Goal: Transaction & Acquisition: Obtain resource

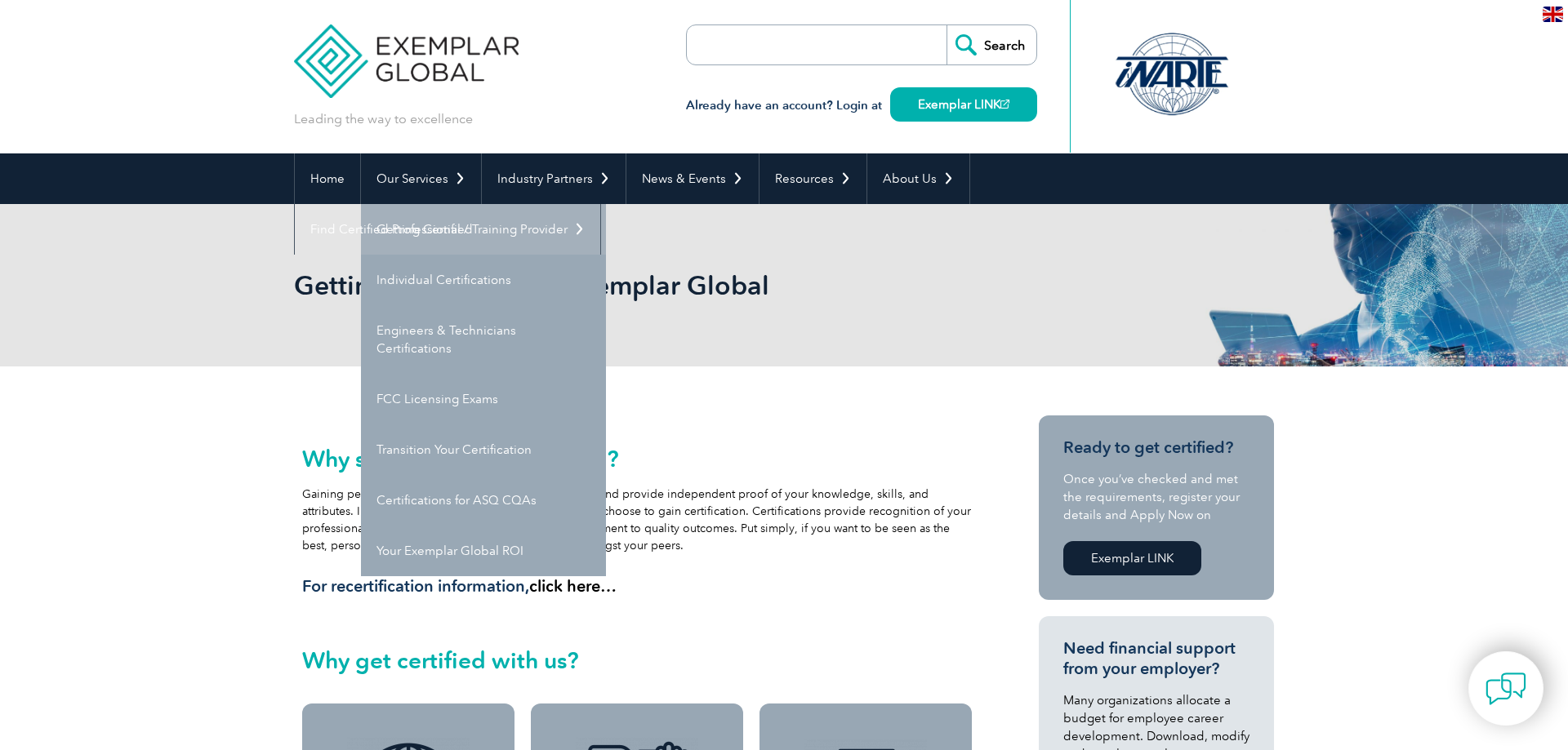
click at [417, 225] on link "Getting Certified" at bounding box center [484, 229] width 245 height 51
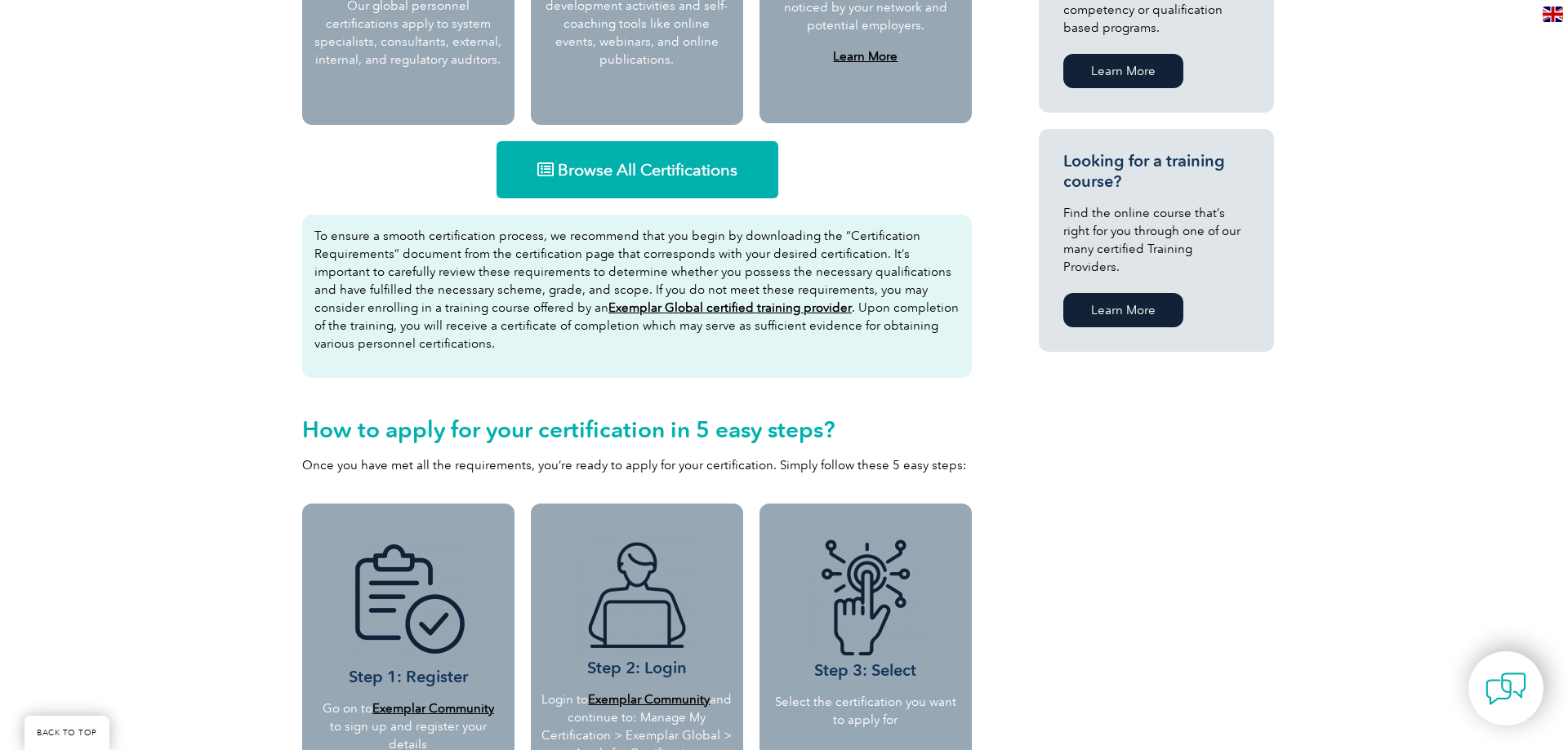
scroll to position [833, 0]
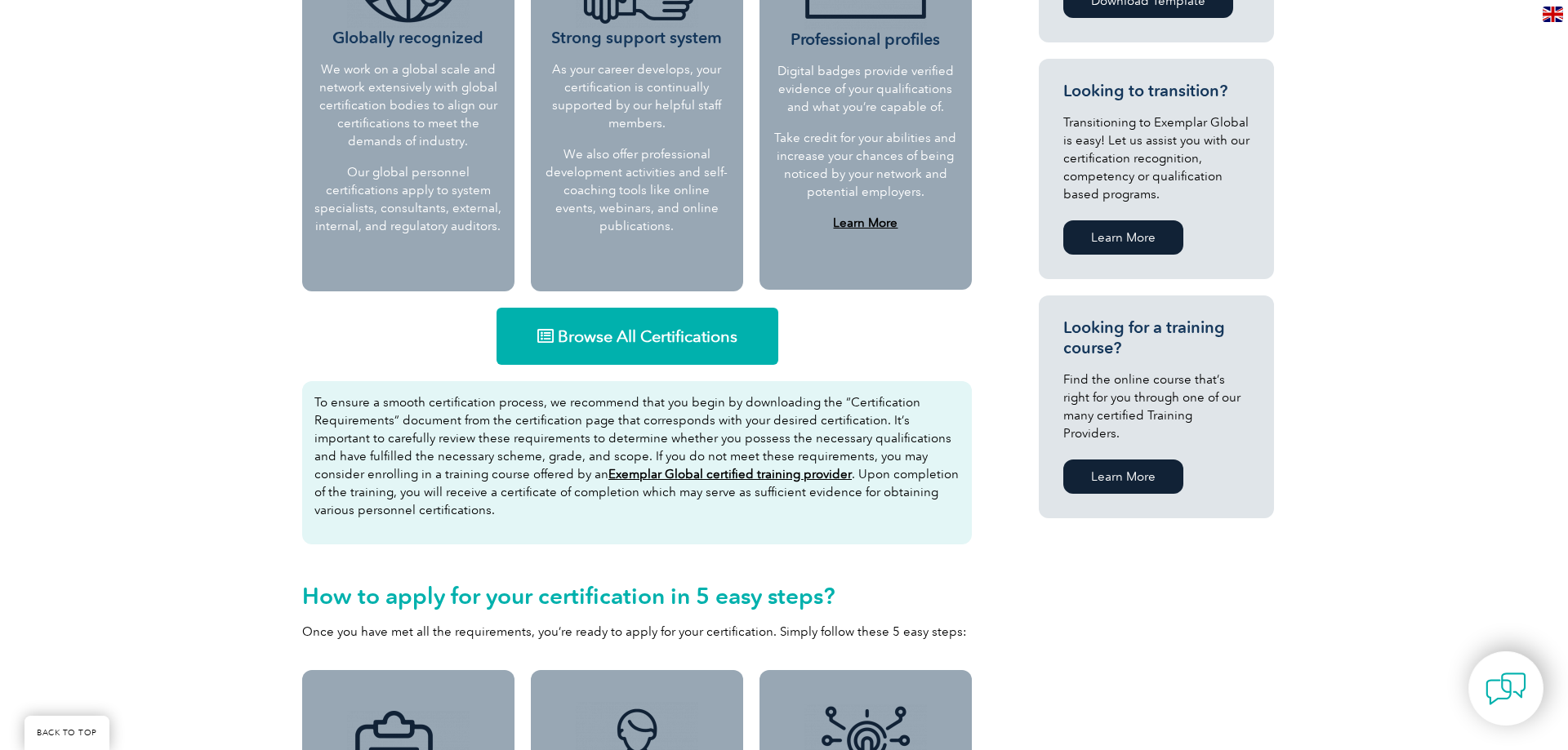
click at [623, 332] on span "Browse All Certifications" at bounding box center [647, 336] width 180 height 16
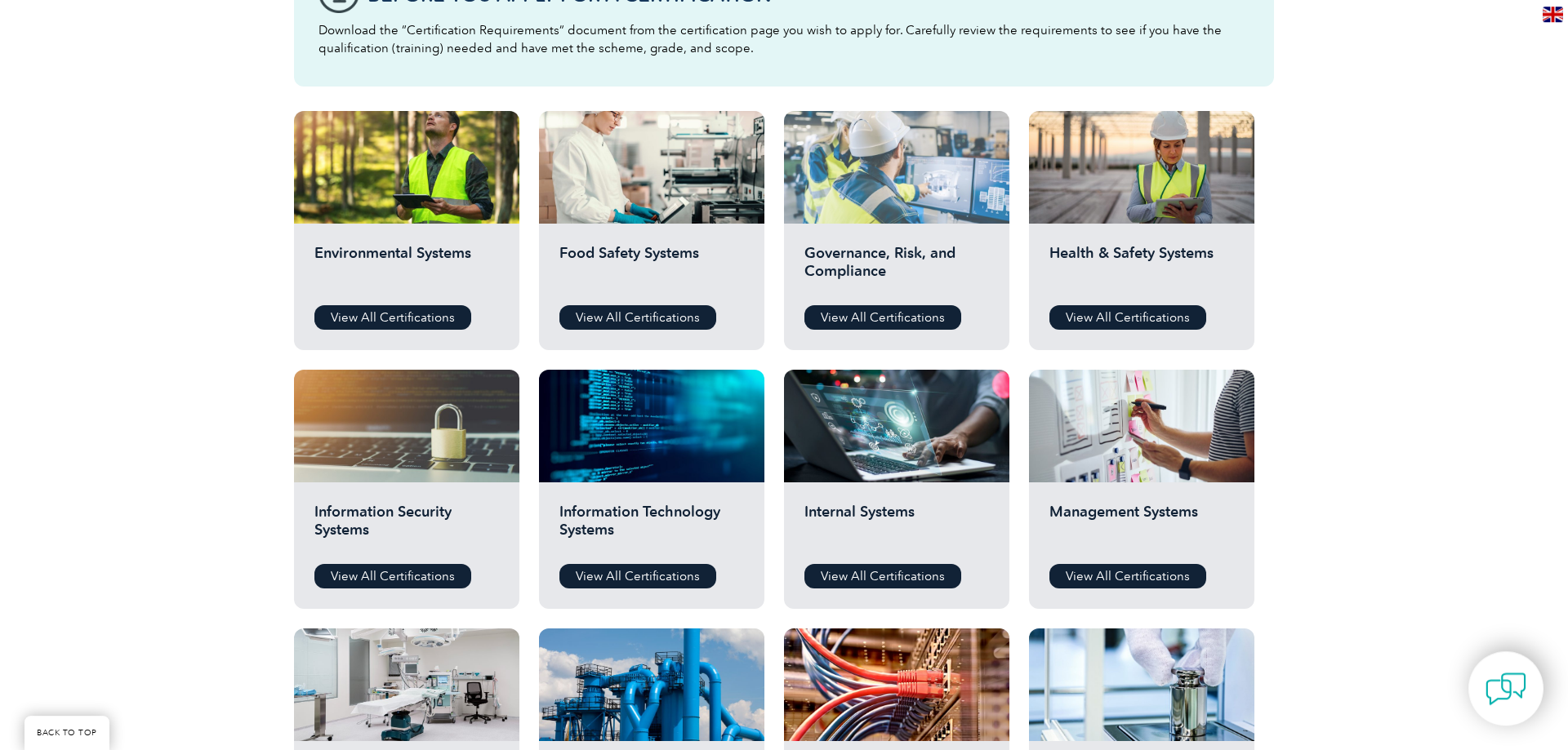
scroll to position [583, 0]
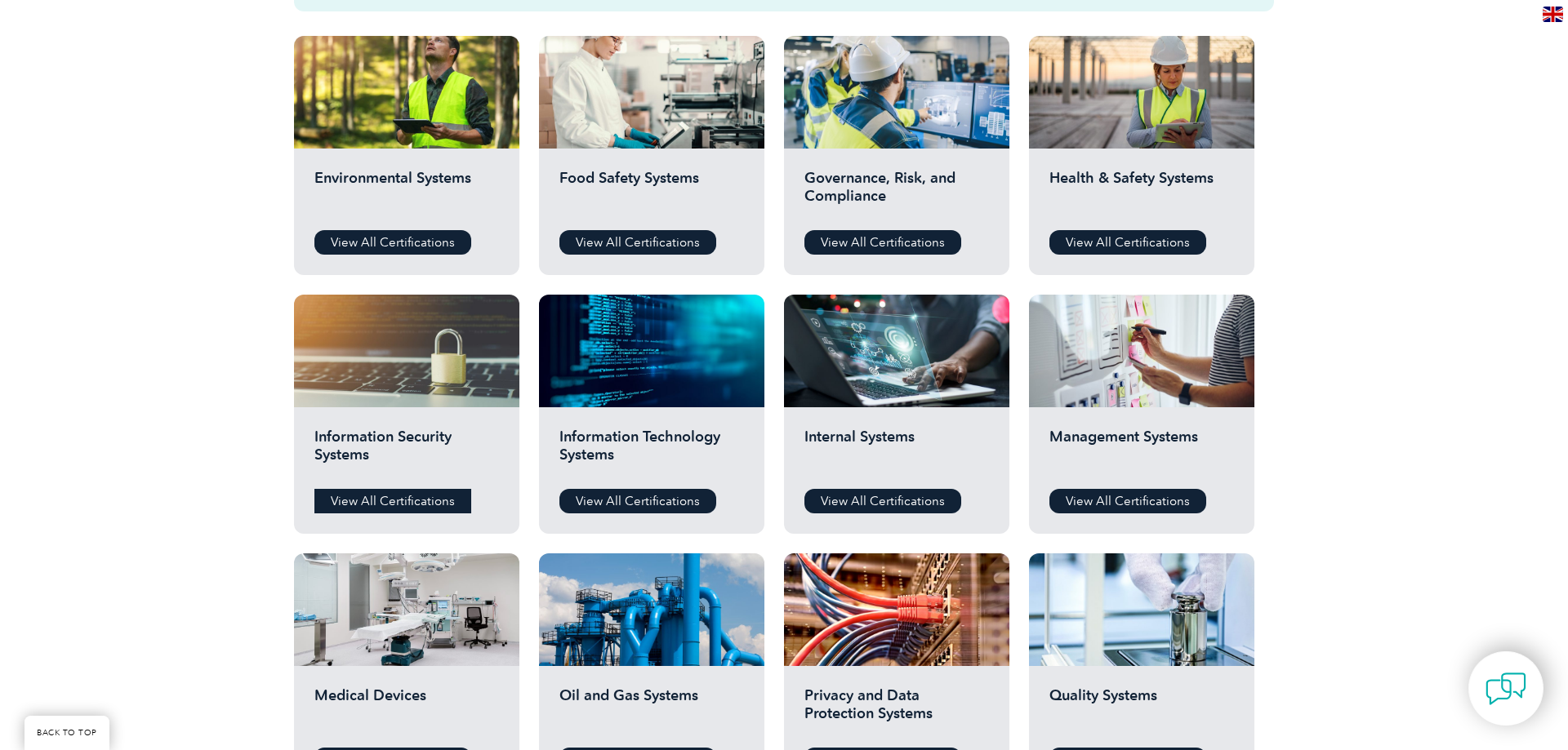
click at [410, 497] on link "View All Certifications" at bounding box center [393, 501] width 157 height 24
click at [636, 509] on link "View All Certifications" at bounding box center [638, 501] width 157 height 24
click at [883, 493] on link "View All Certifications" at bounding box center [883, 501] width 157 height 24
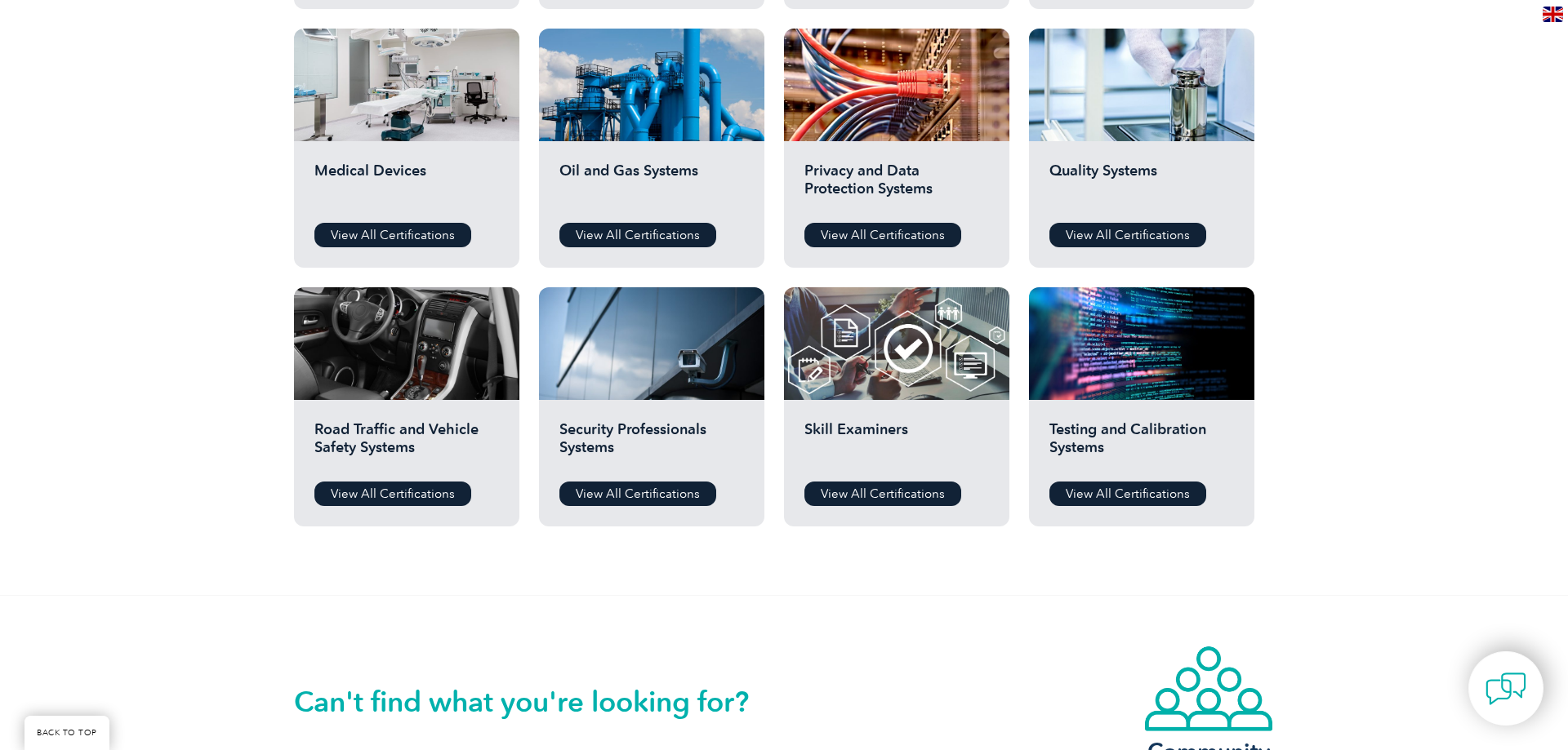
scroll to position [858, 0]
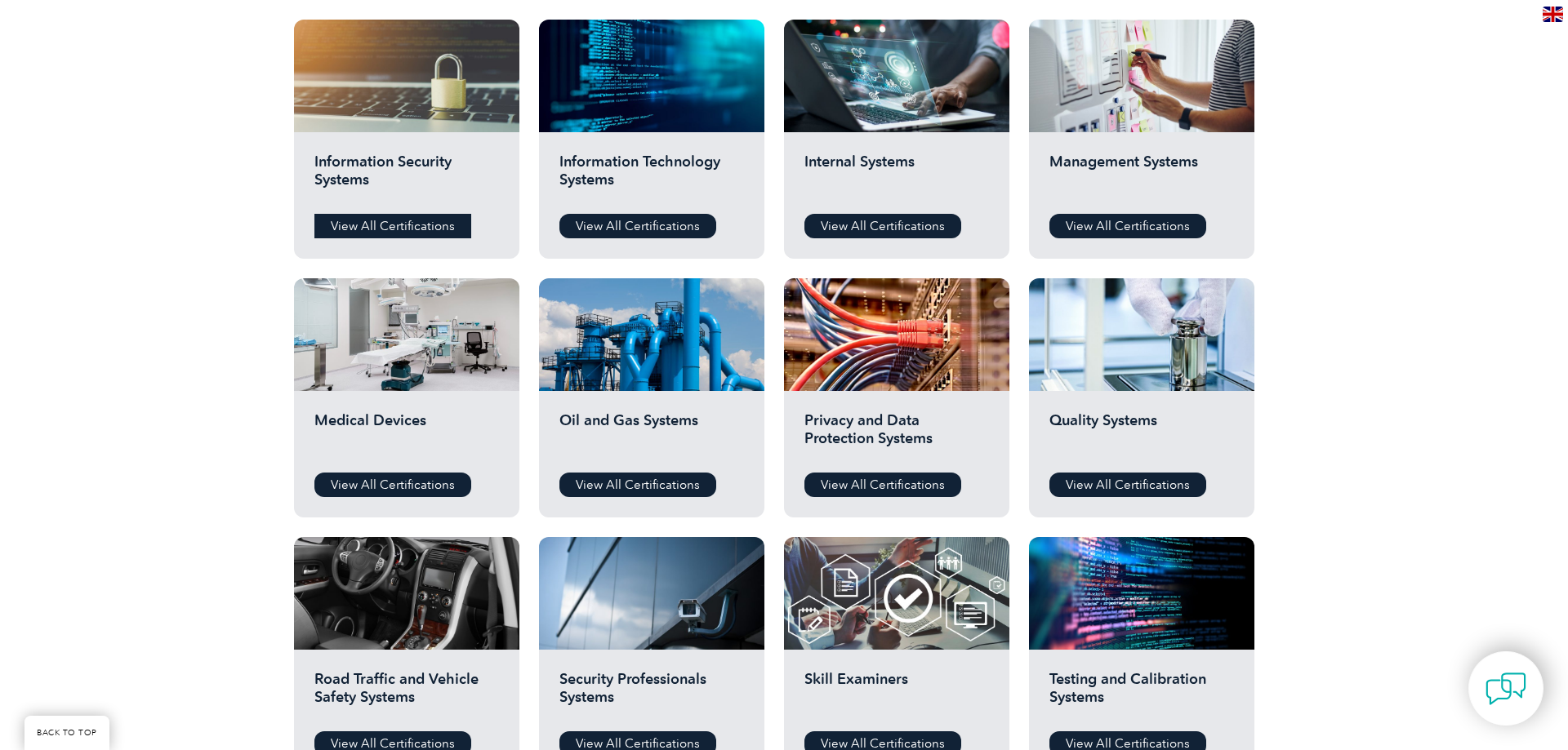
click at [418, 231] on link "View All Certifications" at bounding box center [393, 226] width 157 height 24
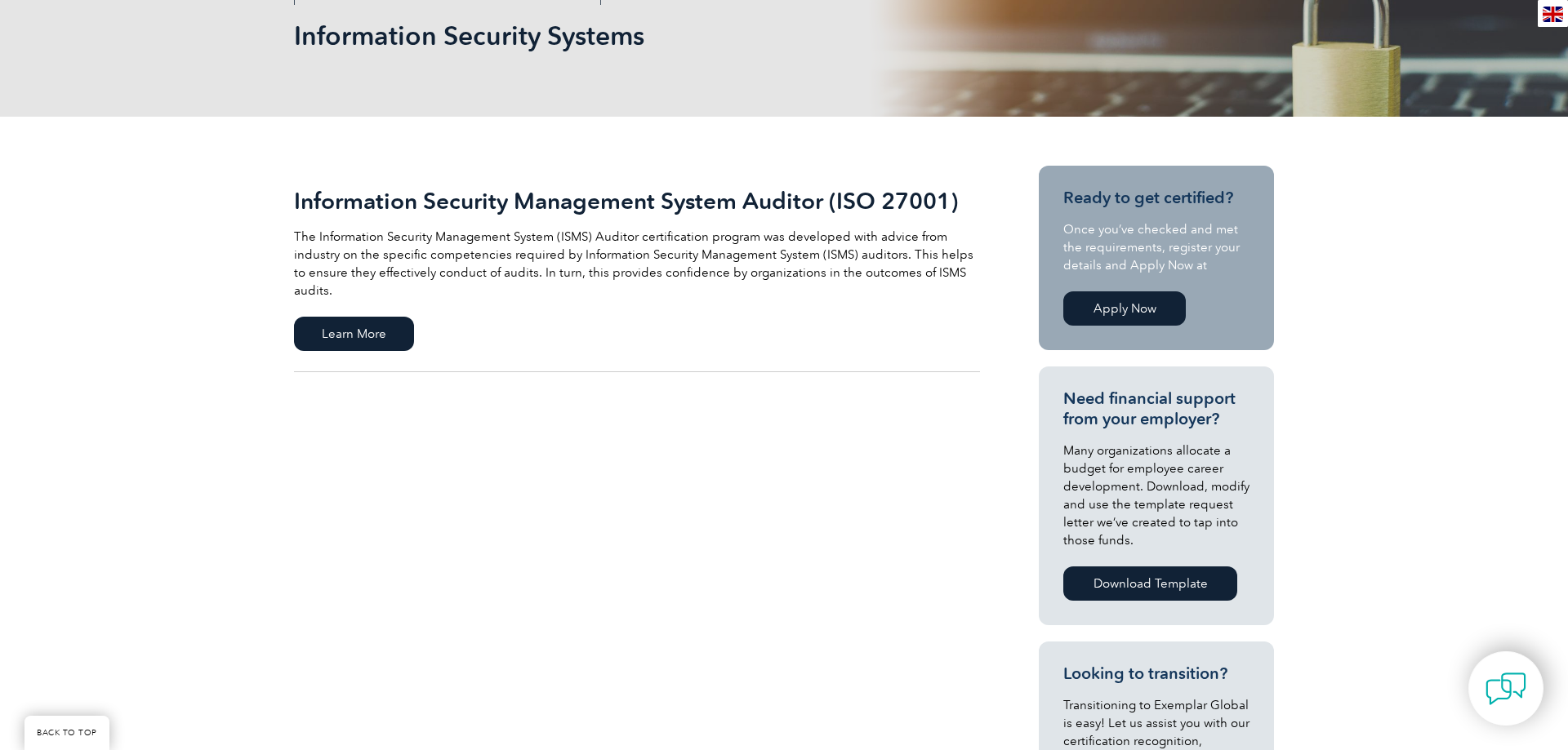
scroll to position [499, 0]
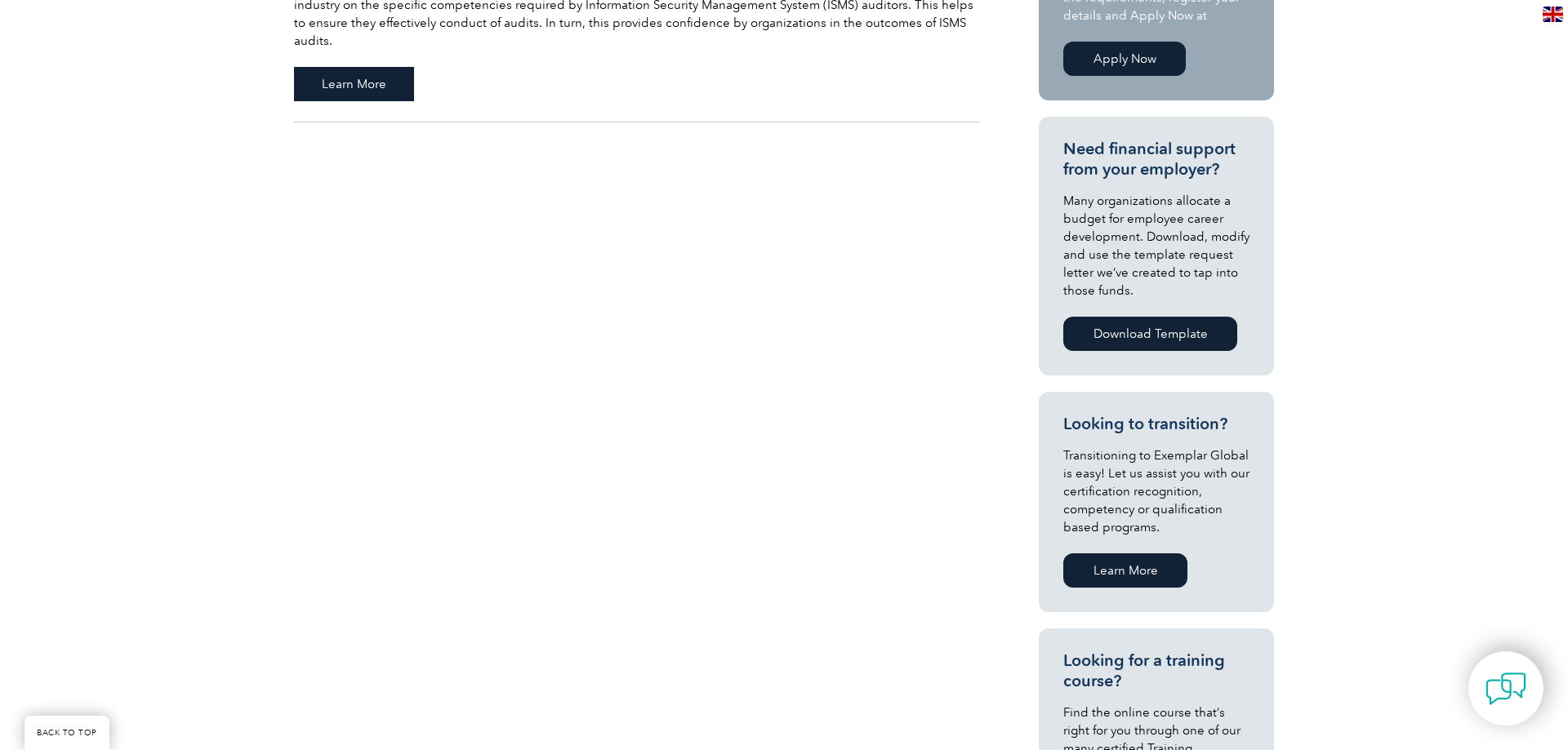
click at [363, 75] on span "Learn More" at bounding box center [354, 84] width 120 height 35
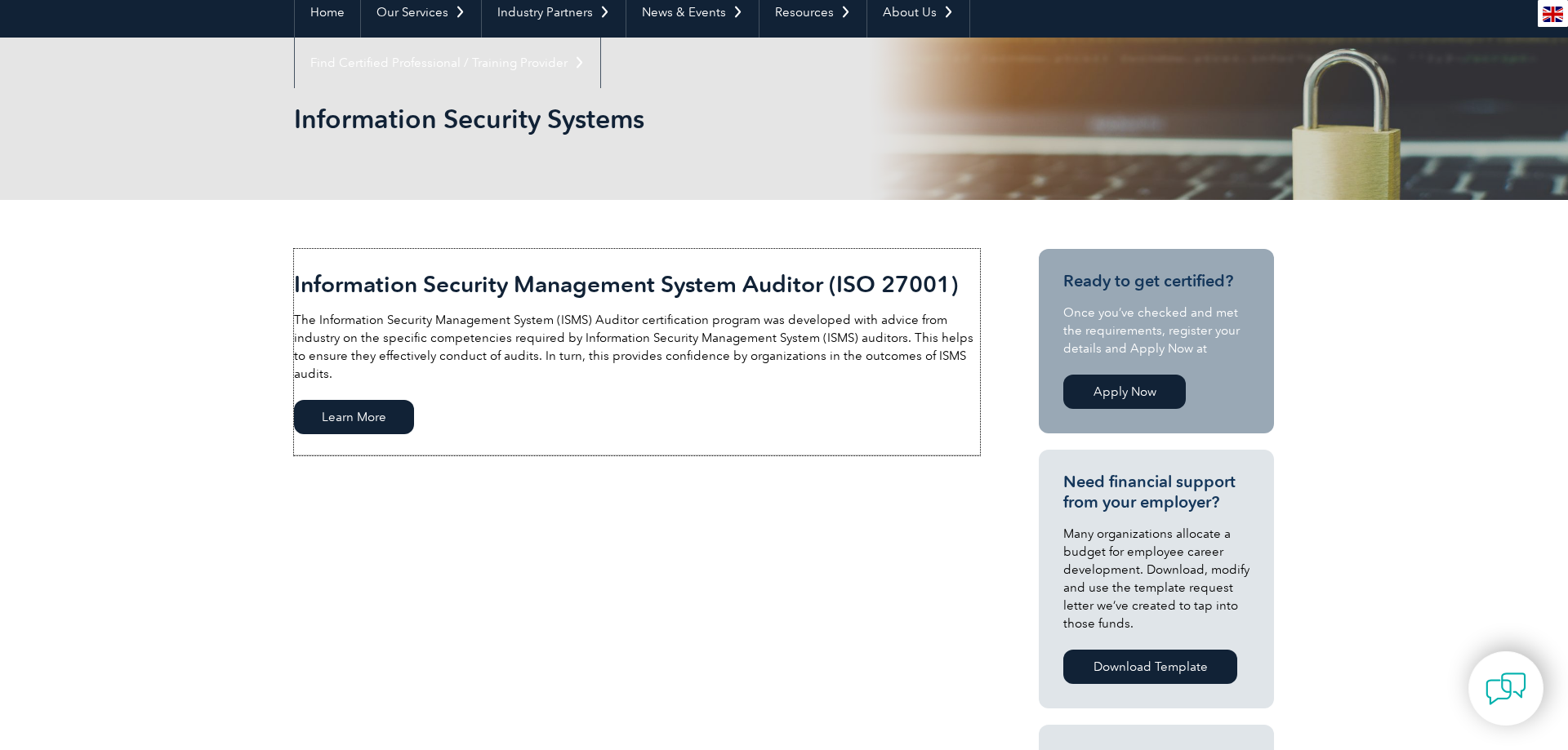
scroll to position [0, 0]
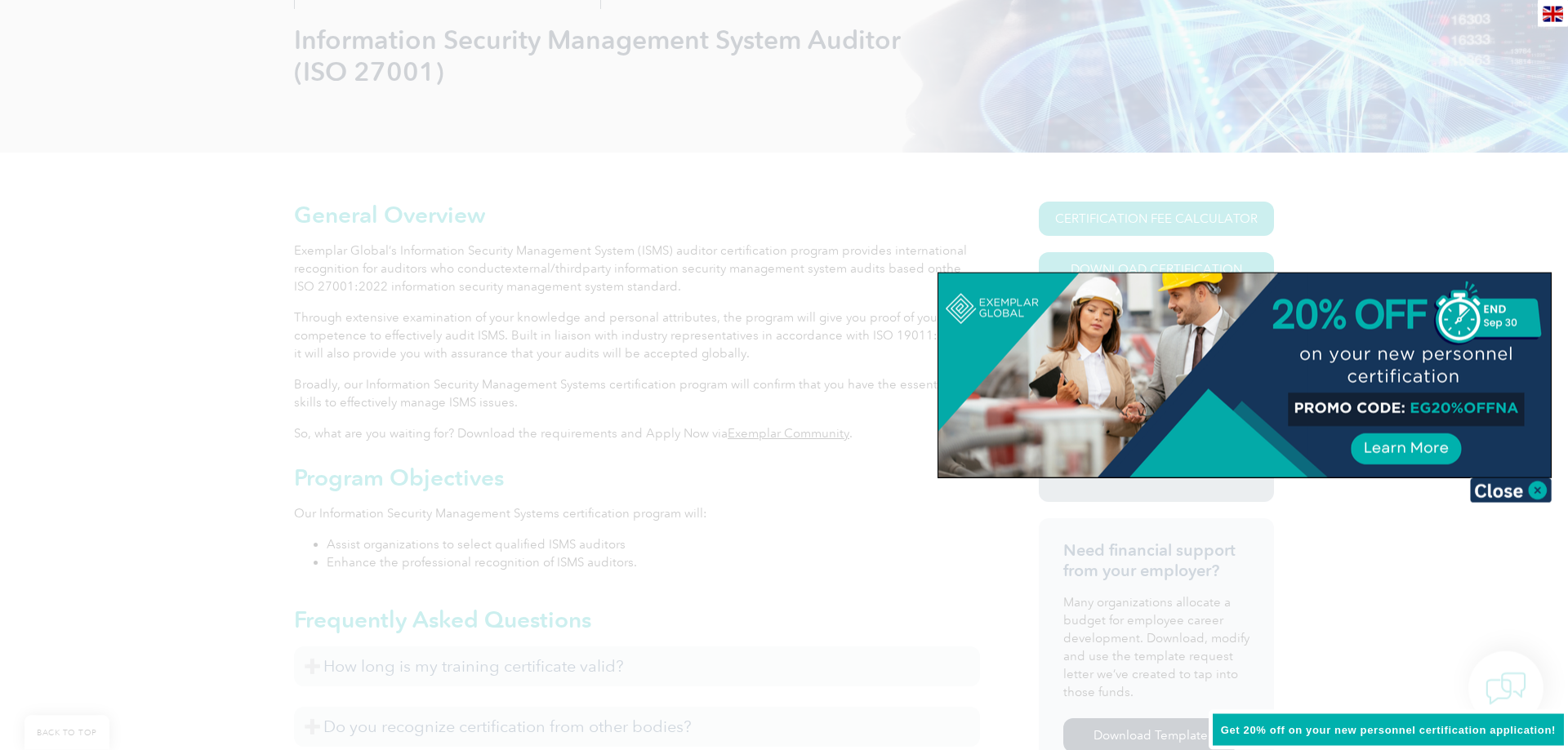
scroll to position [250, 0]
click at [1523, 503] on div at bounding box center [784, 375] width 1568 height 750
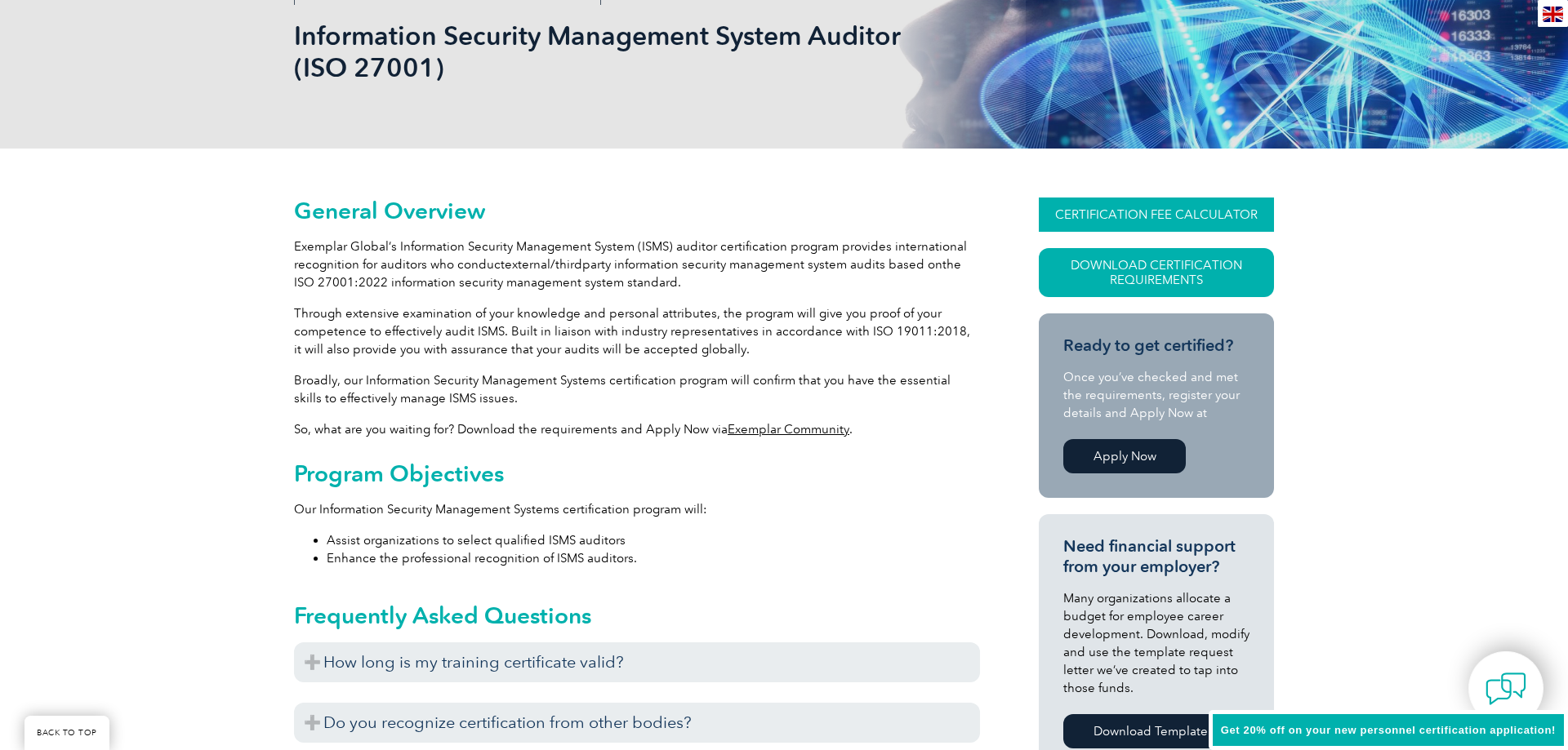
click at [1153, 215] on link "CERTIFICATION FEE CALCULATOR" at bounding box center [1156, 214] width 235 height 35
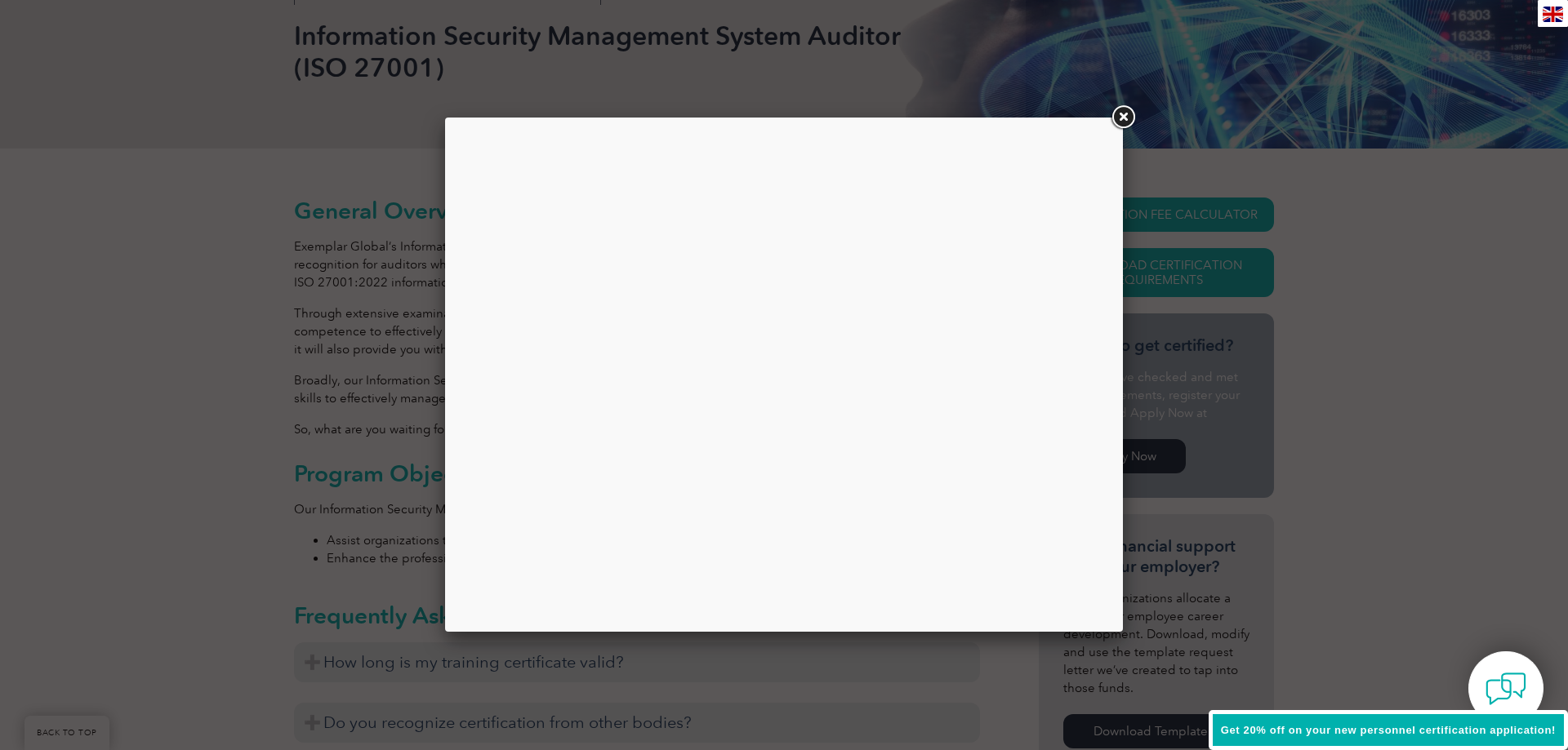
click at [1131, 121] on link at bounding box center [1122, 117] width 30 height 30
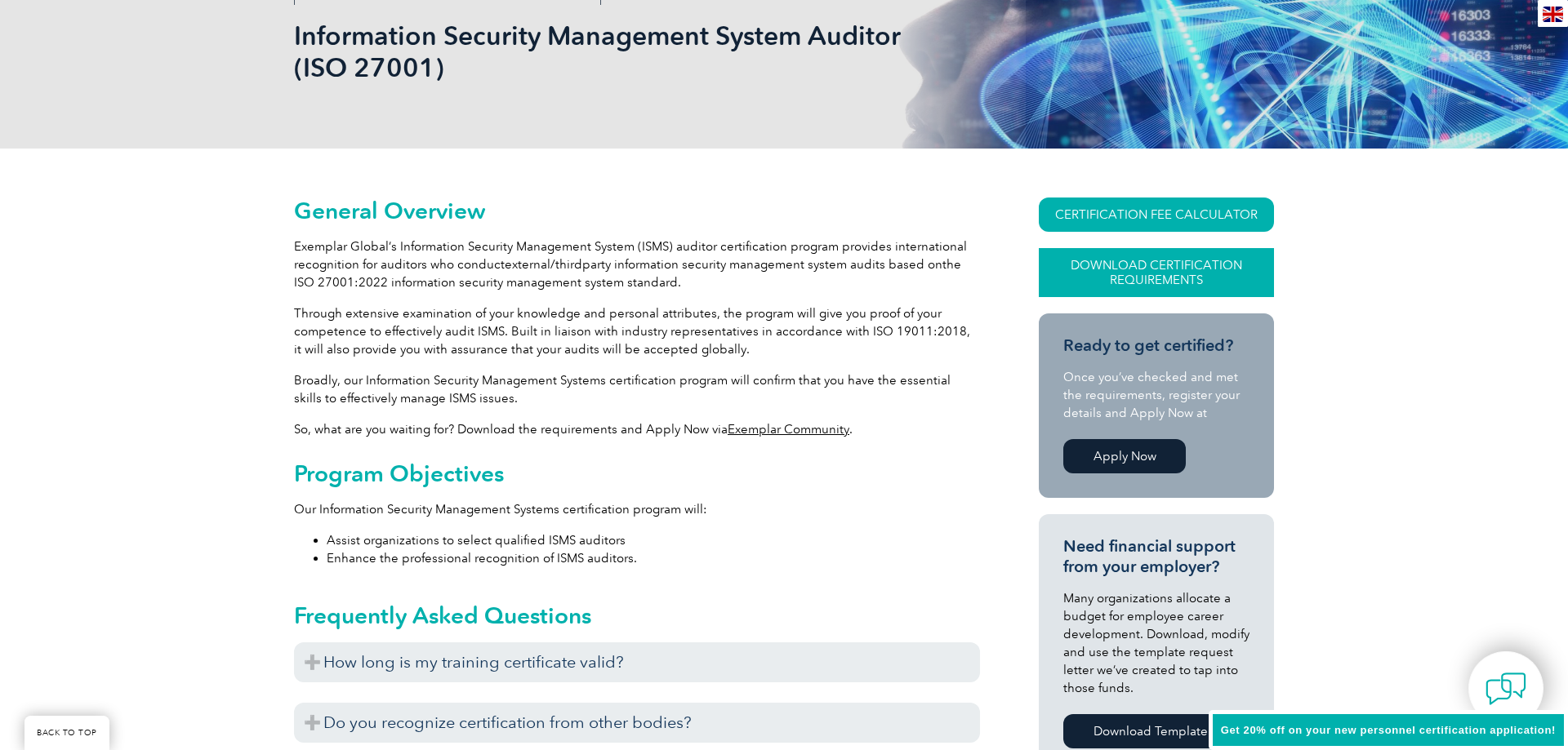
click at [1128, 275] on link "Download Certification Requirements" at bounding box center [1156, 272] width 235 height 49
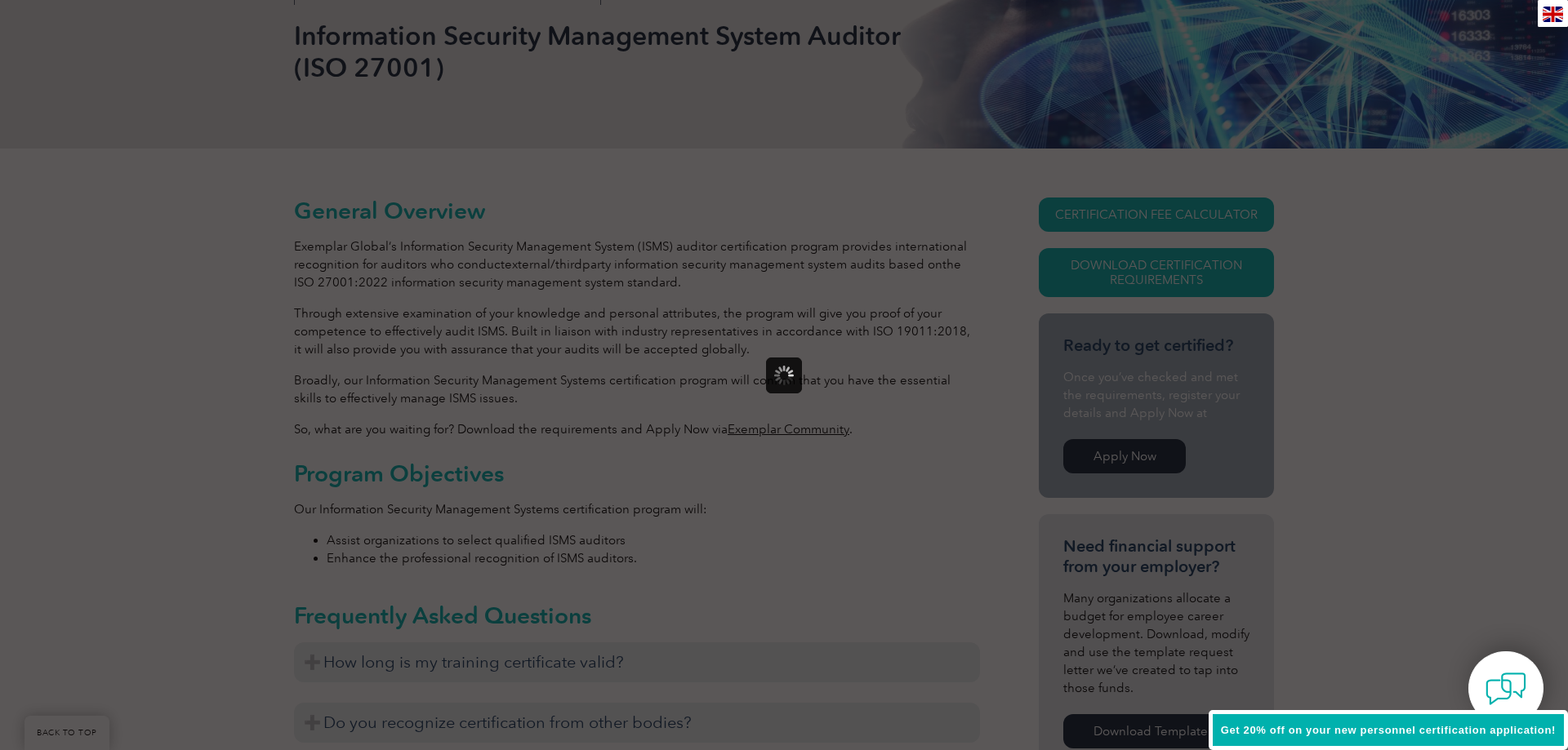
scroll to position [0, 0]
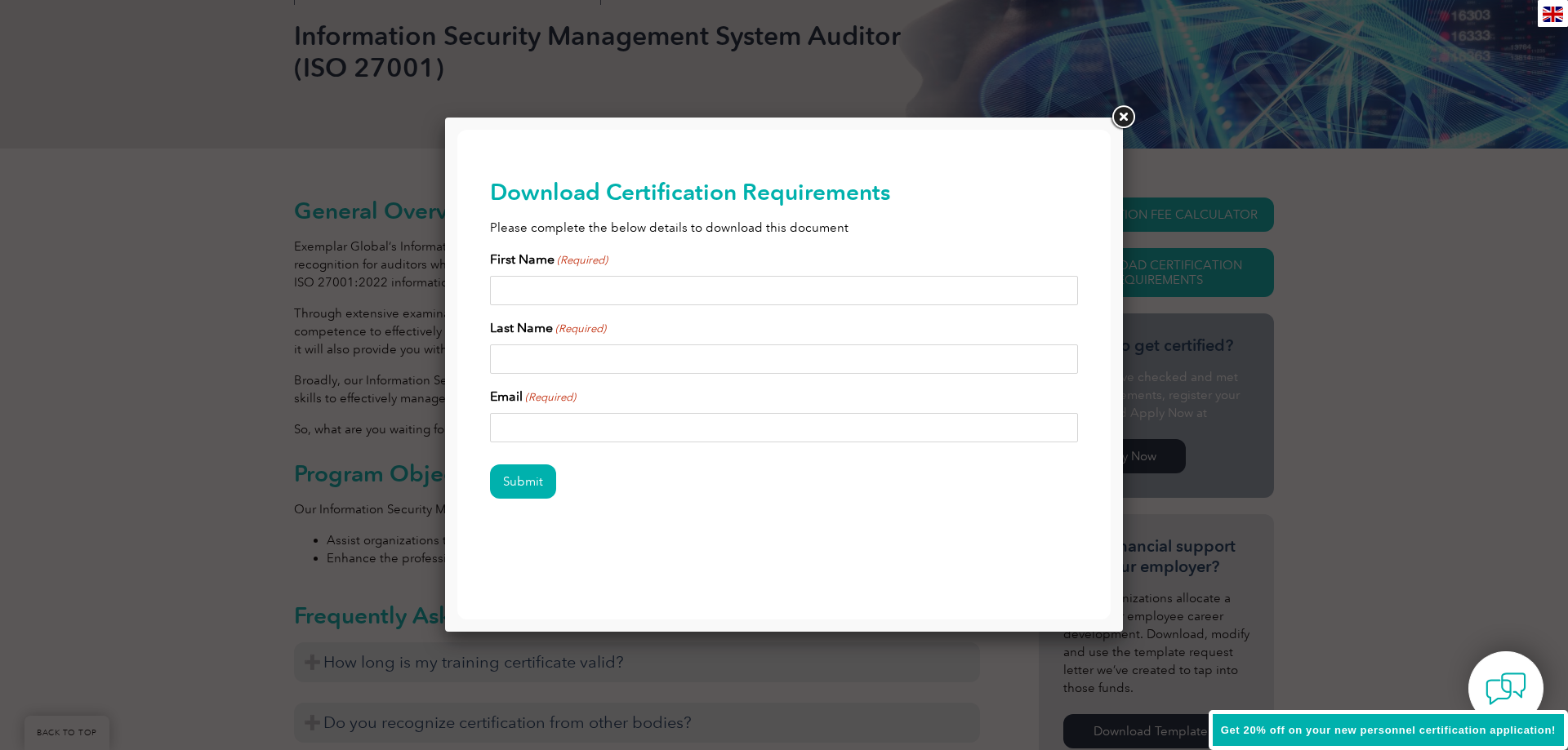
click at [560, 294] on input "First Name (Required)" at bounding box center [784, 290] width 588 height 30
type input "Mohamed Rihan"
type input "Abdur Raheem"
click at [523, 427] on input "rihanarm@gmail.com" at bounding box center [784, 428] width 588 height 30
type input "rihanarm@gmail.com"
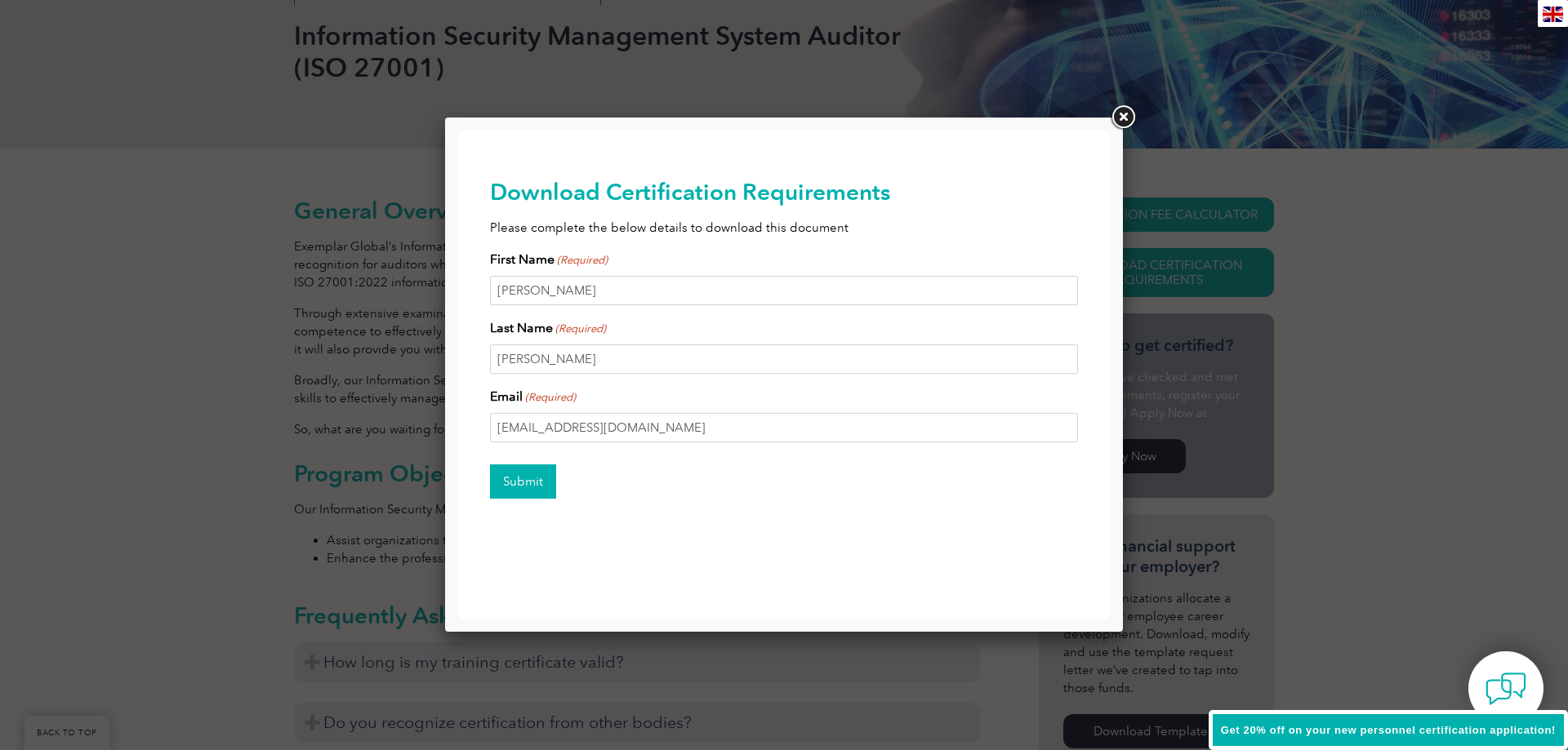
click at [539, 479] on input "Submit" at bounding box center [523, 482] width 66 height 35
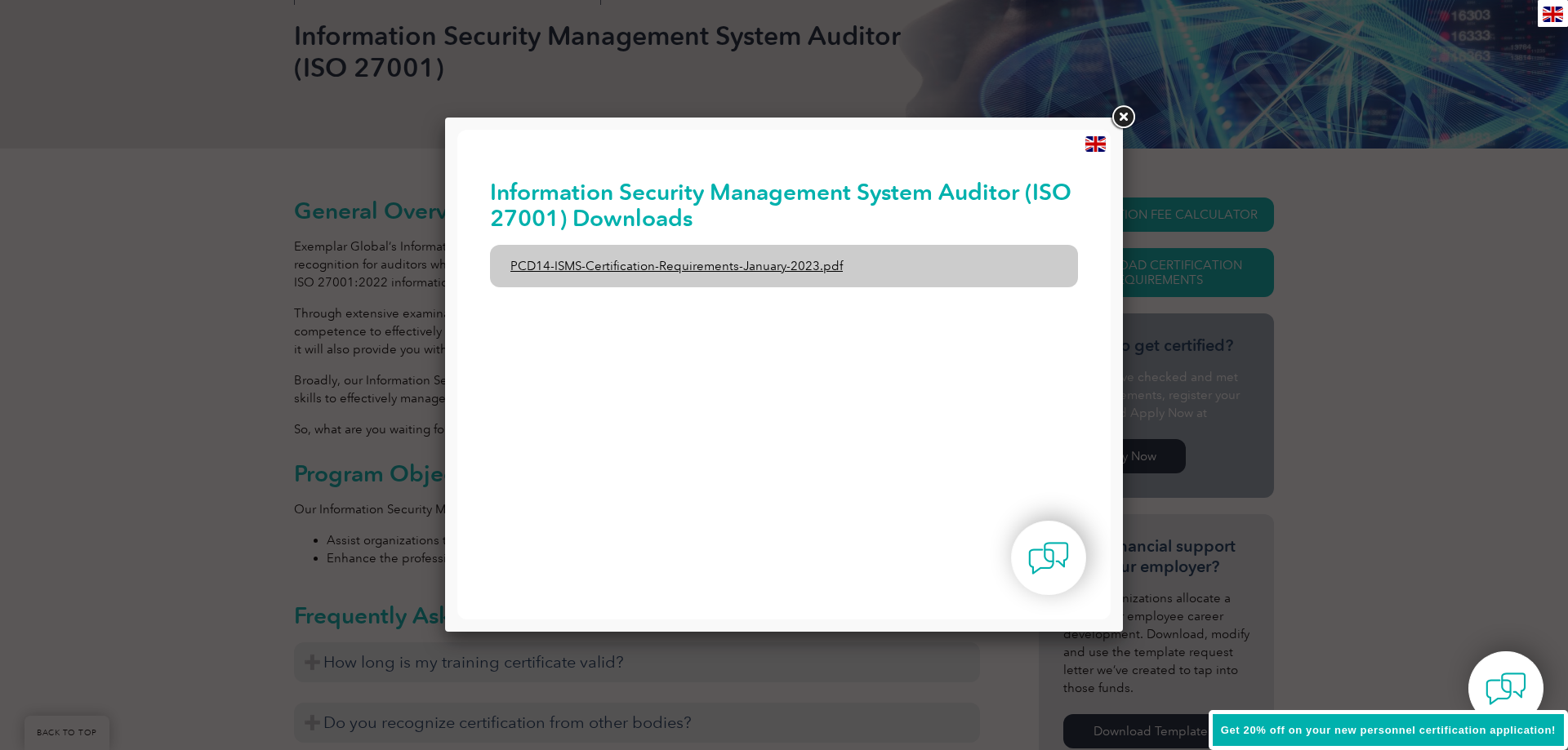
click at [727, 270] on link "PCD14-ISMS-Certification-Requirements-January-2023.pdf" at bounding box center [784, 266] width 588 height 42
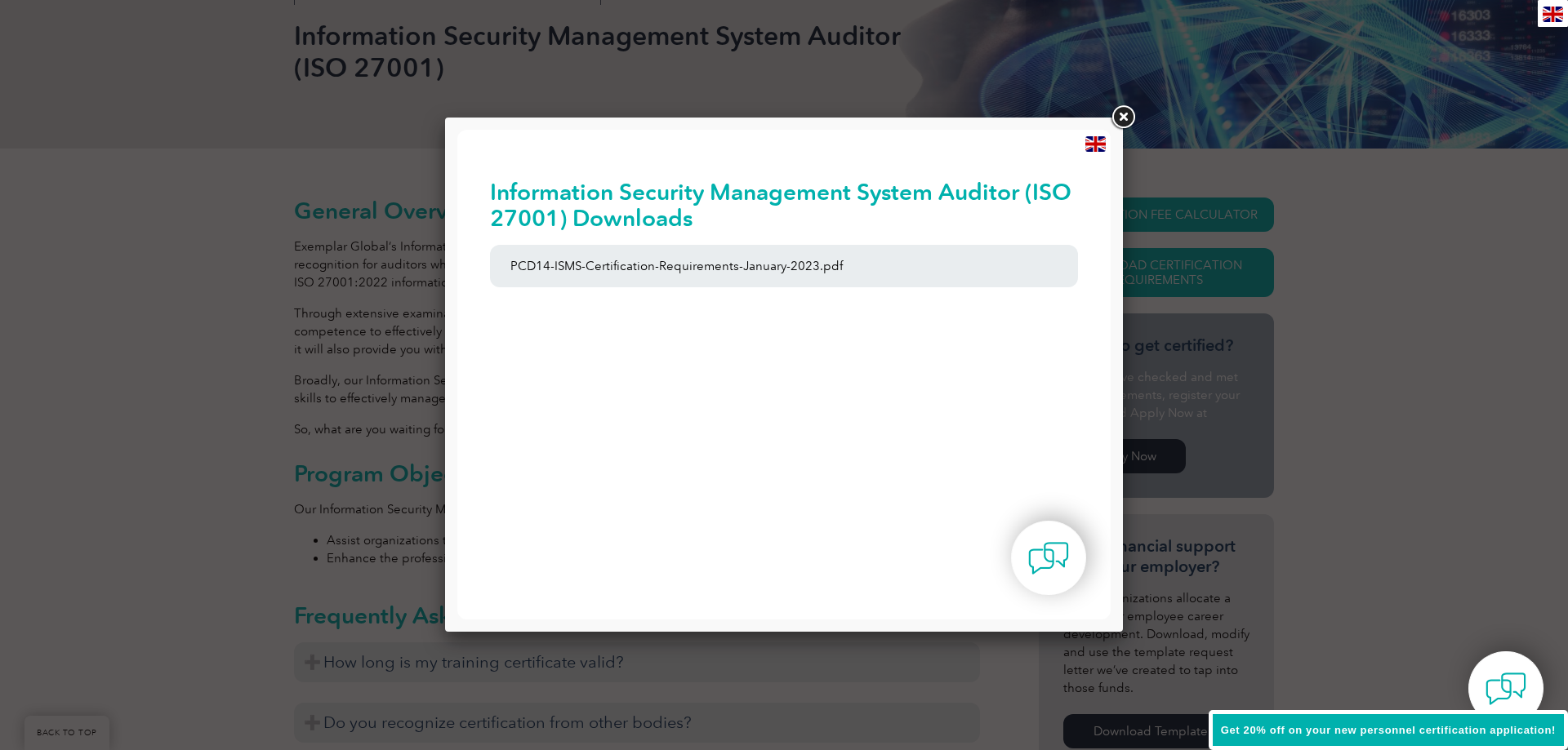
click at [1119, 120] on link at bounding box center [1122, 117] width 30 height 30
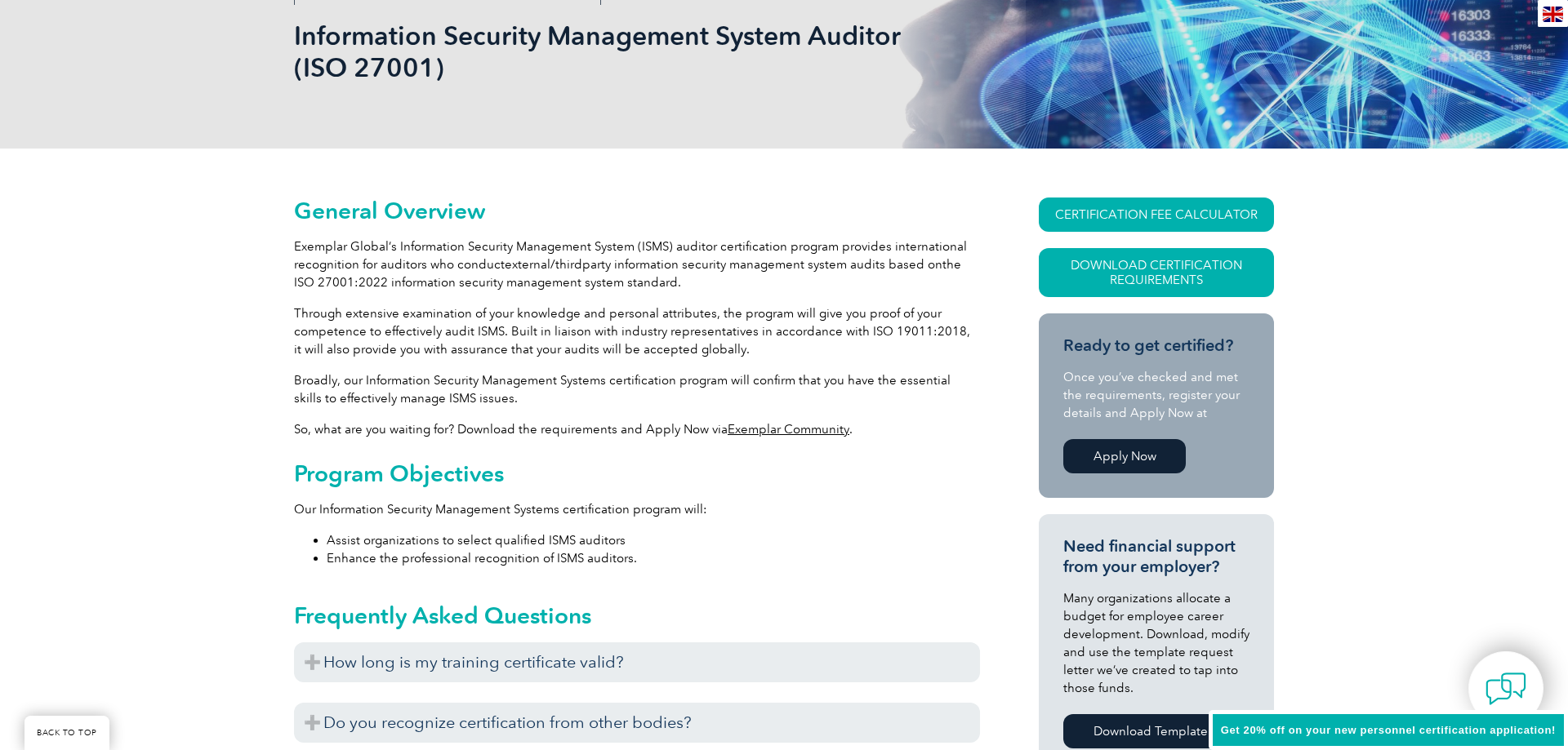
click at [749, 467] on h2 "Program Objectives" at bounding box center [636, 473] width 686 height 26
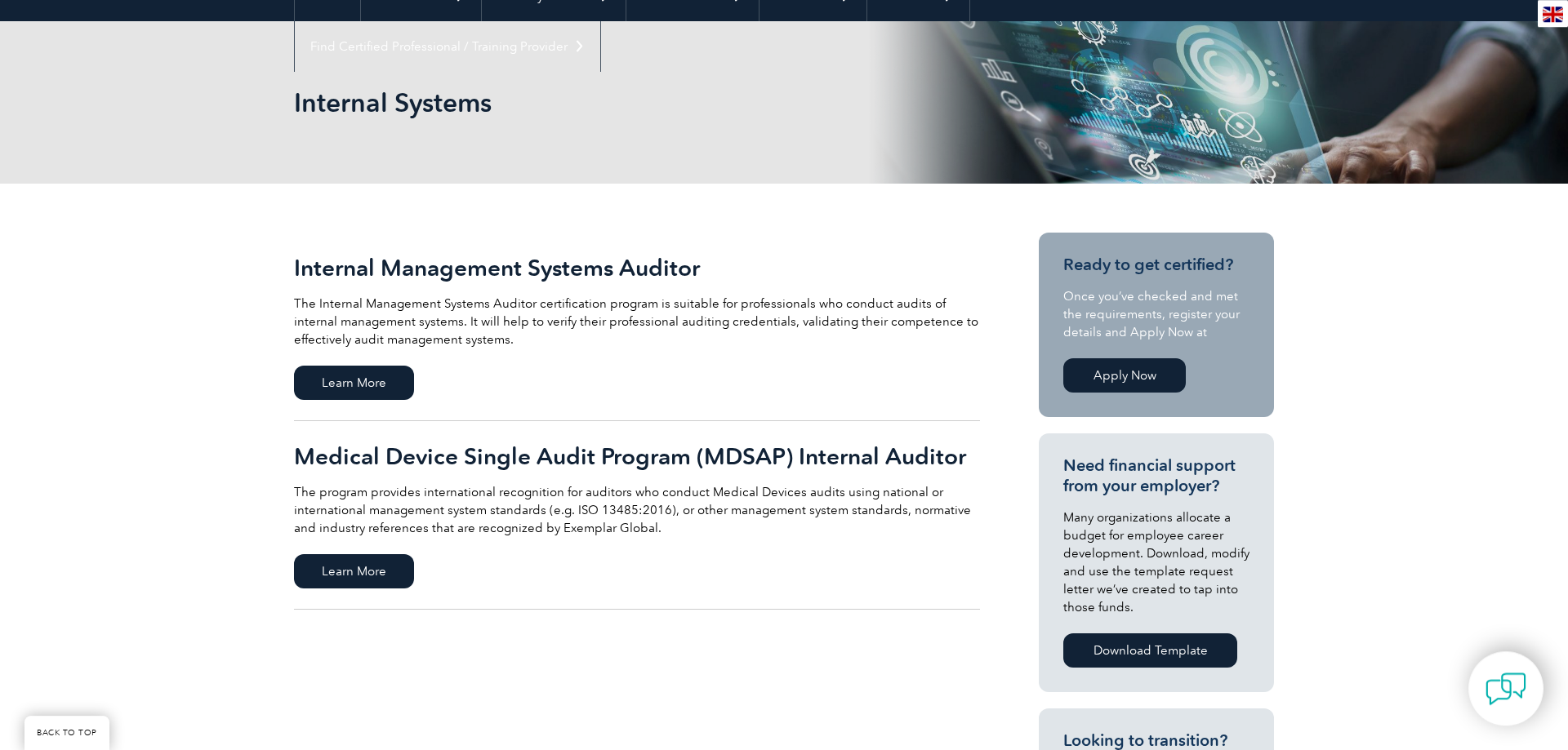
scroll to position [250, 0]
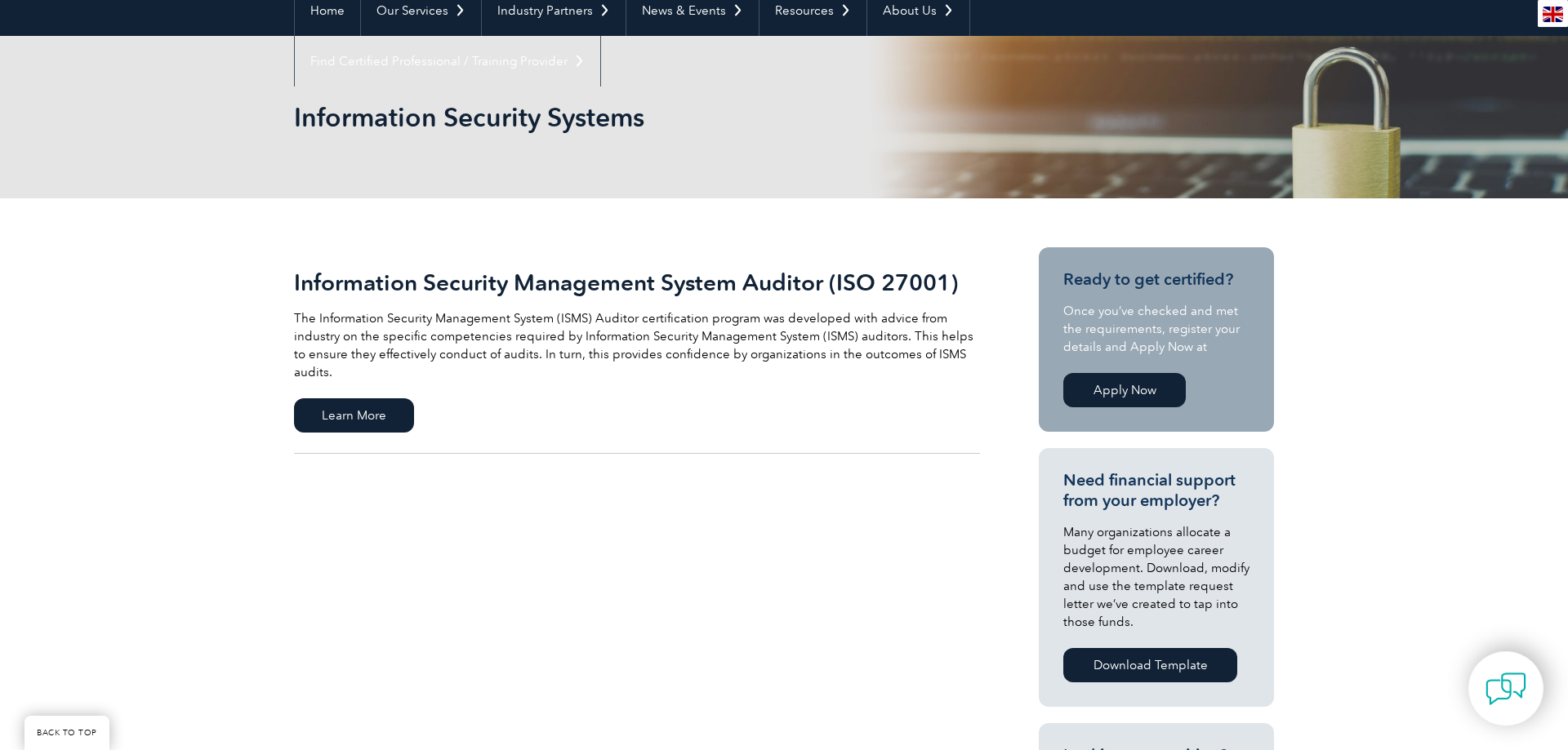
scroll to position [166, 0]
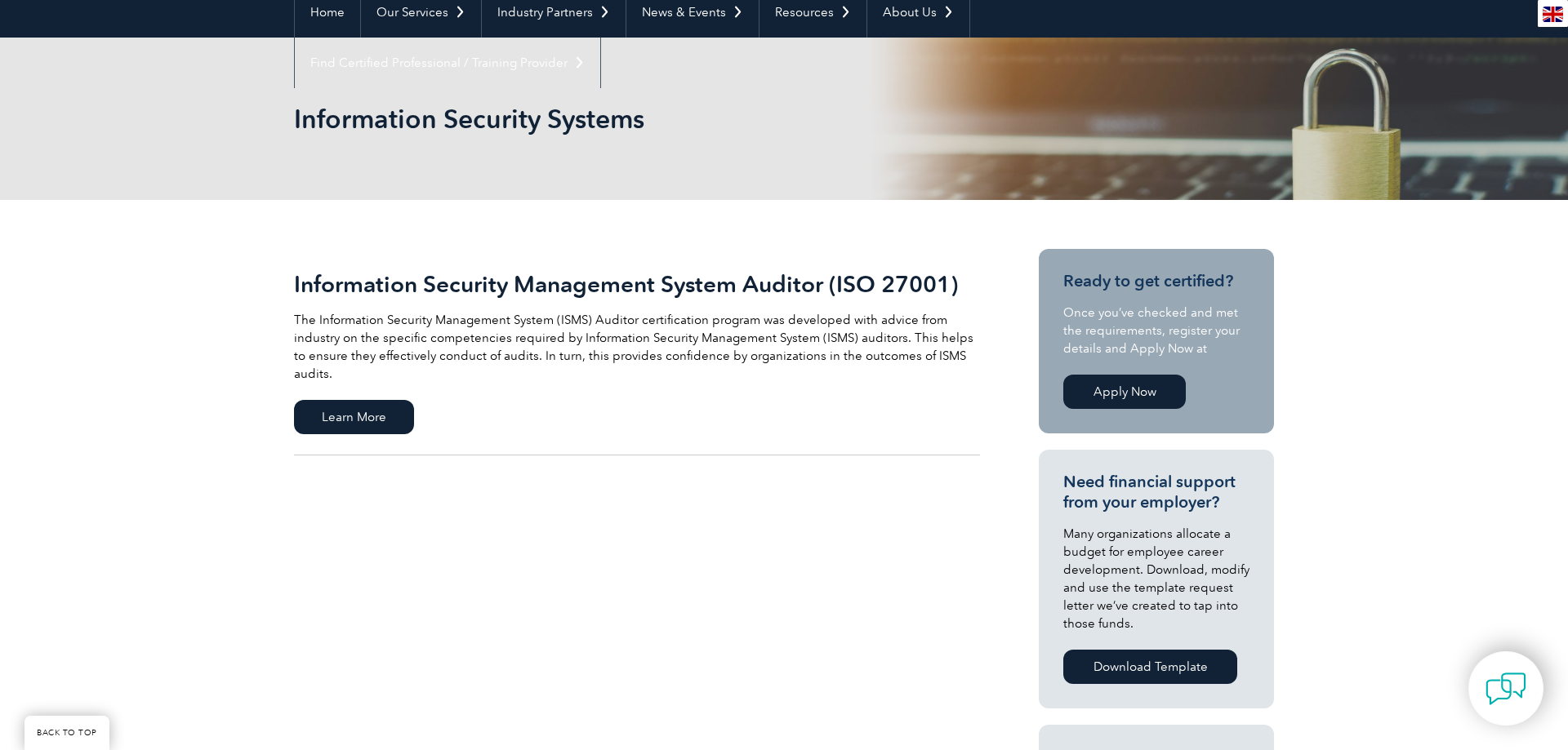
click at [1142, 393] on link "Apply Now" at bounding box center [1124, 391] width 122 height 35
